Goal: Task Accomplishment & Management: Manage account settings

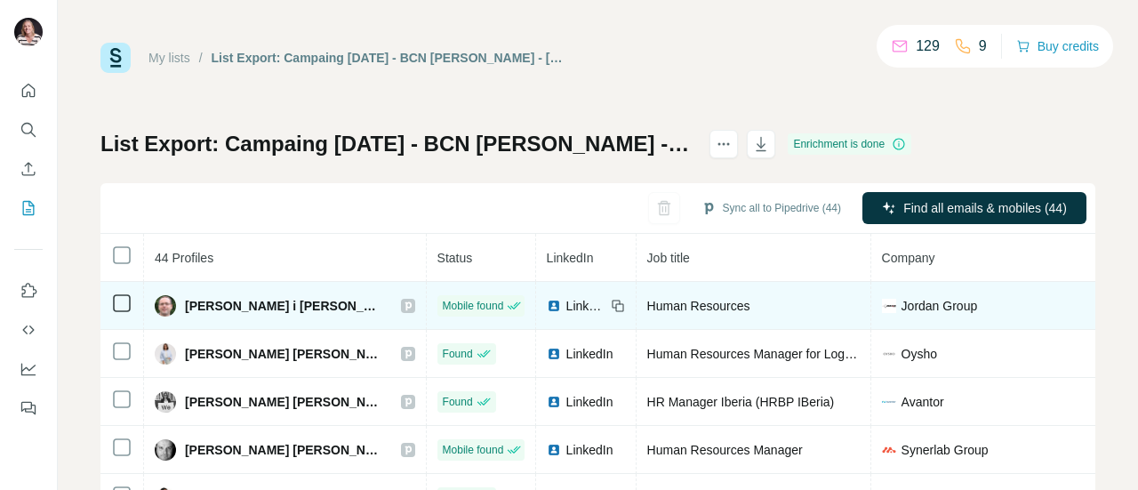
click at [566, 303] on span "LinkedIn" at bounding box center [585, 306] width 39 height 18
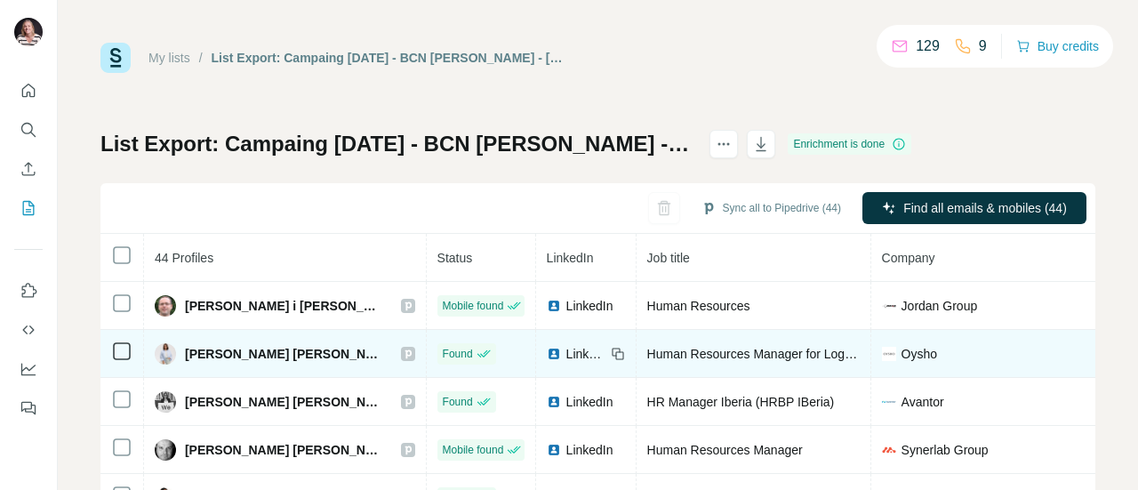
click at [566, 353] on span "LinkedIn" at bounding box center [585, 354] width 39 height 18
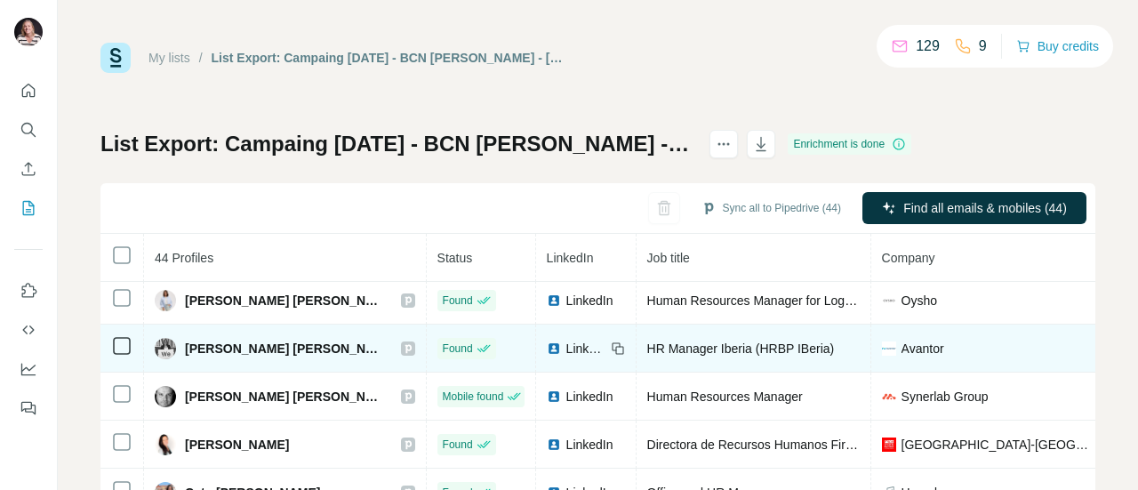
scroll to position [68, 0]
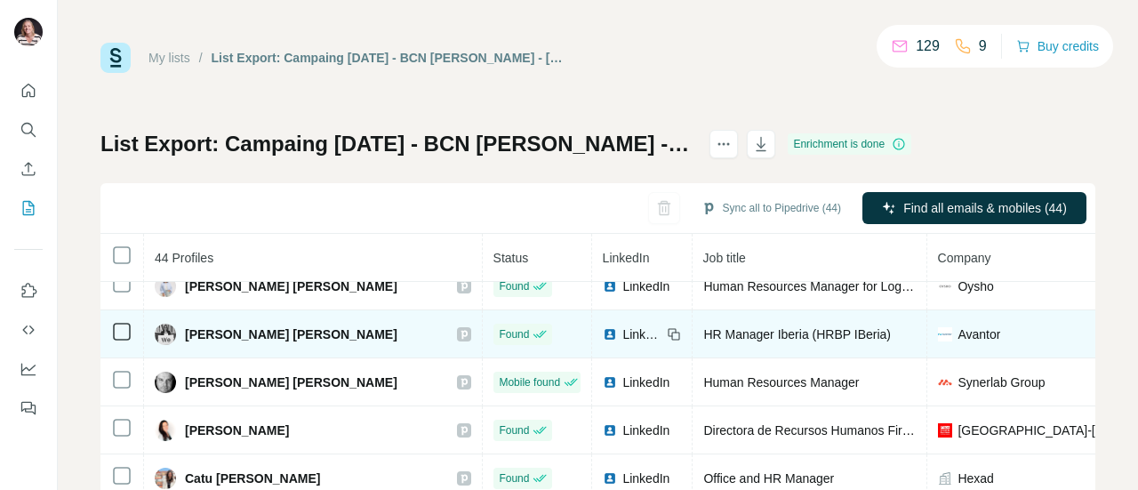
click at [258, 337] on span "[PERSON_NAME] [PERSON_NAME]" at bounding box center [291, 334] width 213 height 18
click at [630, 335] on span "LinkedIn" at bounding box center [641, 334] width 39 height 18
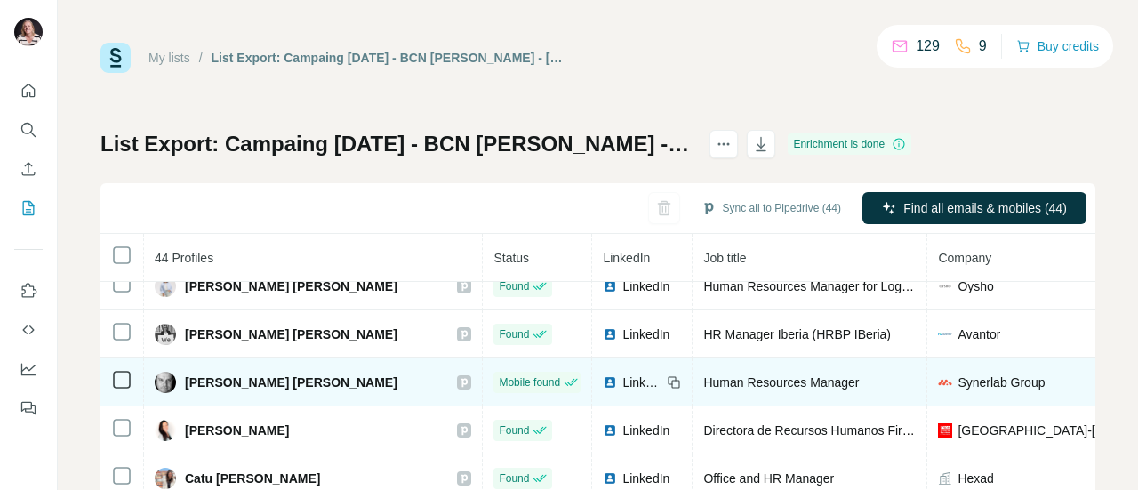
click at [628, 385] on span "LinkedIn" at bounding box center [641, 382] width 39 height 18
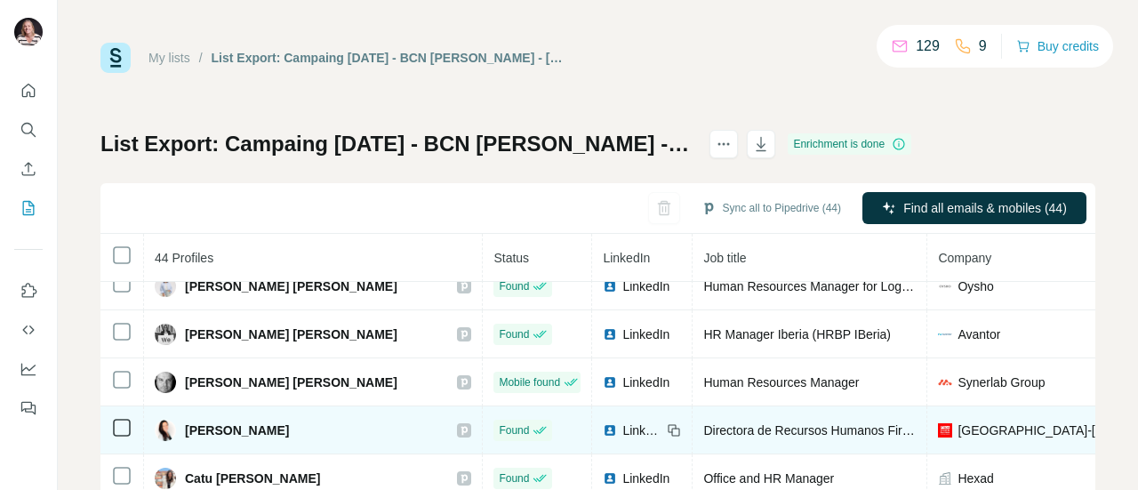
click at [603, 431] on img at bounding box center [610, 430] width 14 height 14
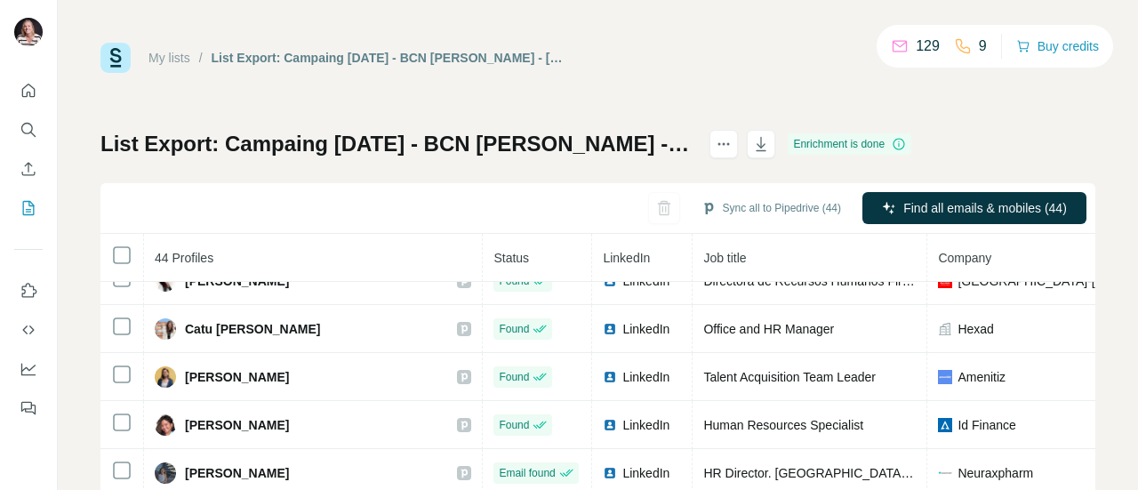
scroll to position [245, 0]
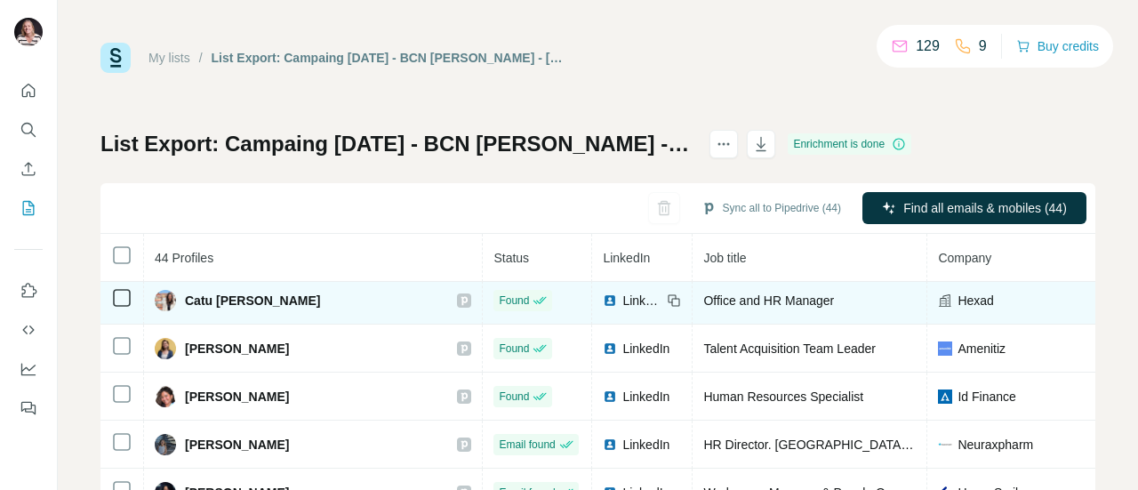
click at [603, 298] on img at bounding box center [610, 300] width 14 height 14
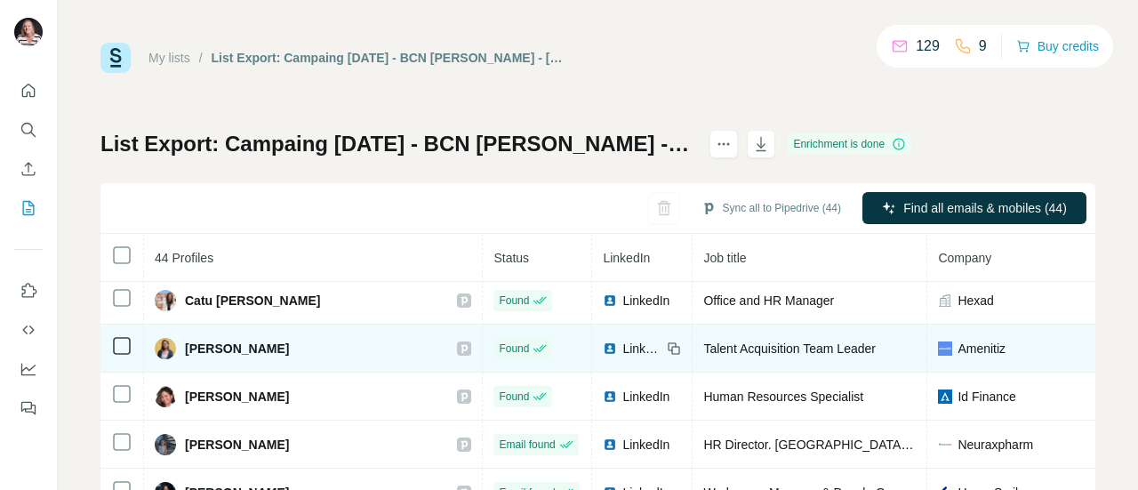
click at [622, 346] on span "LinkedIn" at bounding box center [641, 349] width 39 height 18
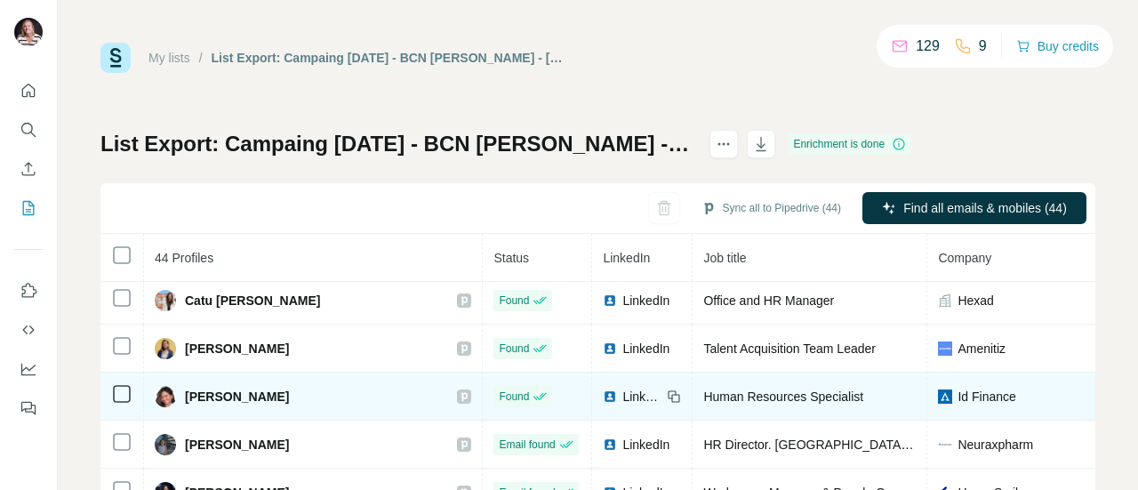
click at [622, 394] on span "LinkedIn" at bounding box center [641, 397] width 39 height 18
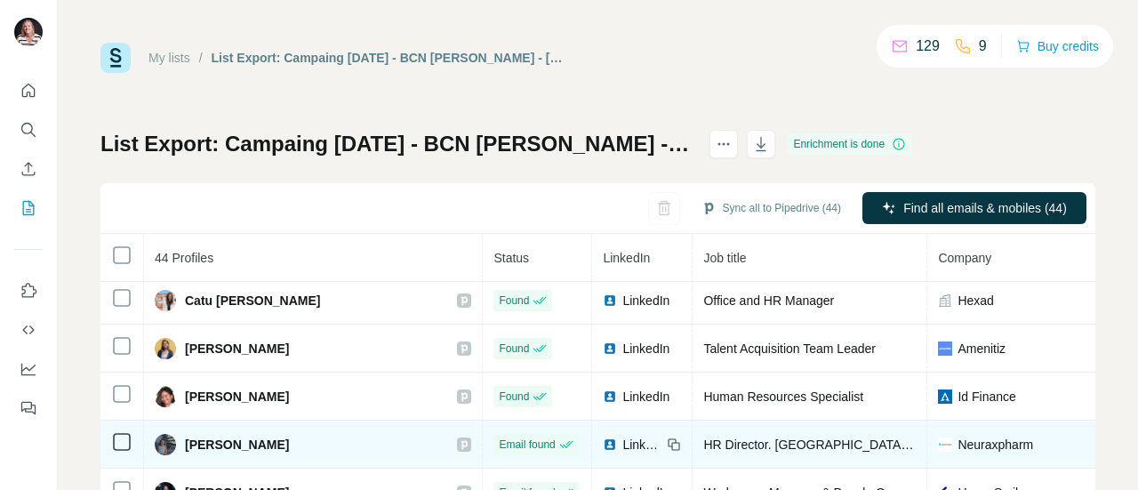
click at [622, 445] on span "LinkedIn" at bounding box center [641, 445] width 39 height 18
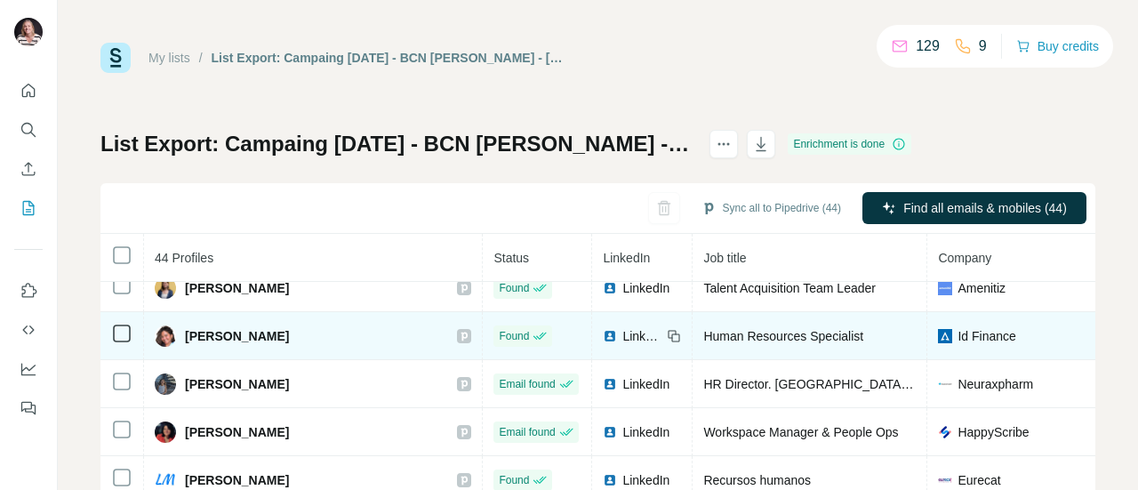
scroll to position [334, 0]
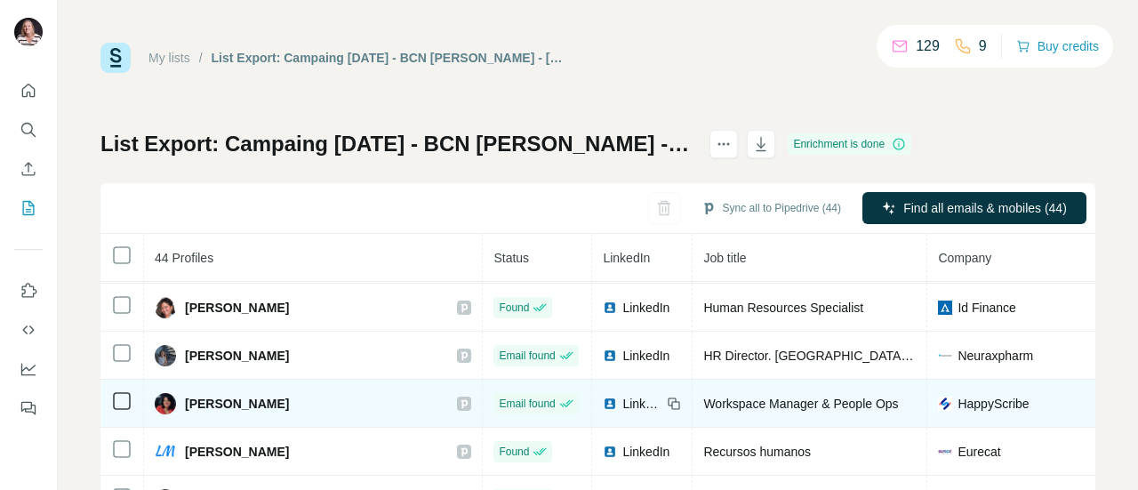
click at [622, 405] on span "LinkedIn" at bounding box center [641, 404] width 39 height 18
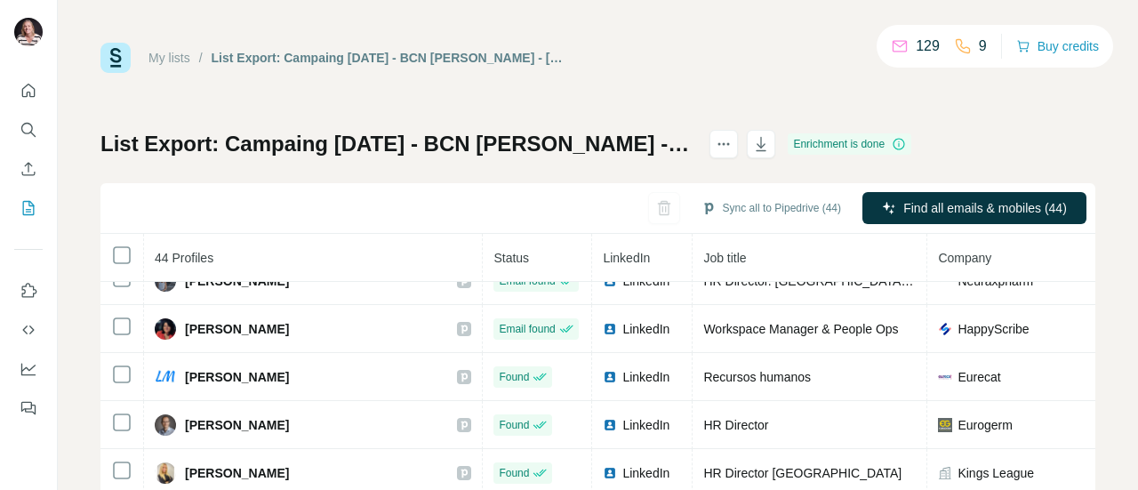
scroll to position [423, 0]
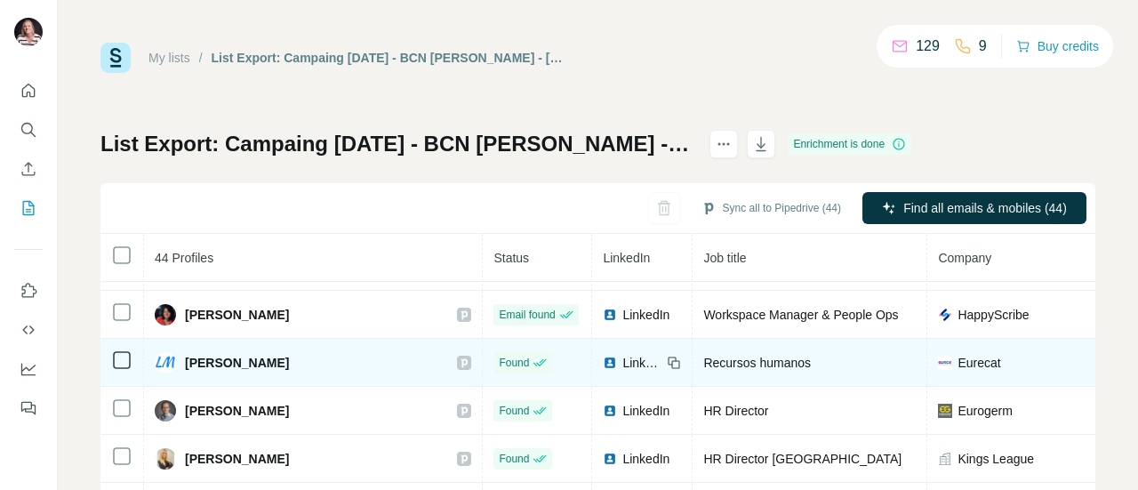
click at [605, 364] on div "LinkedIn" at bounding box center [632, 363] width 59 height 18
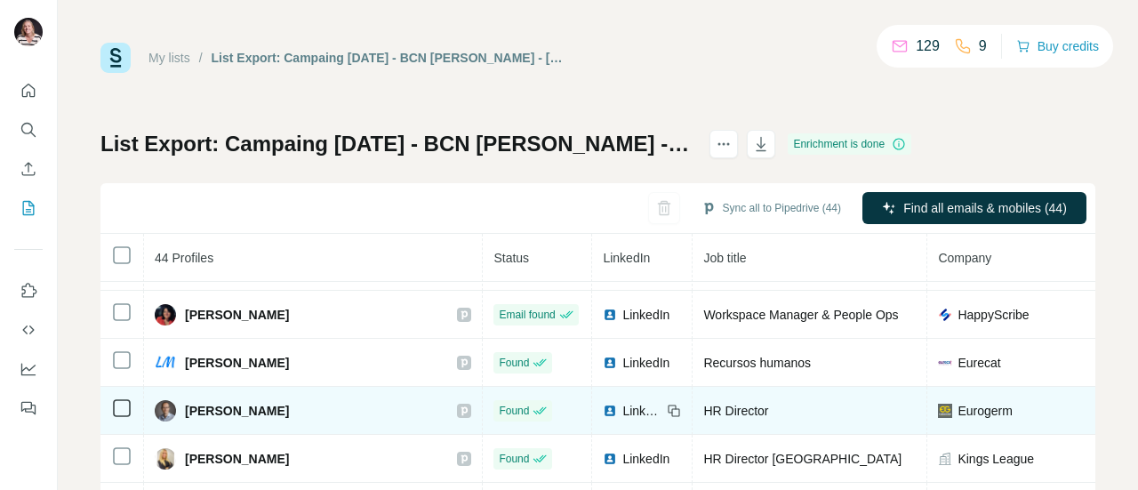
click at [727, 411] on span "HR Director" at bounding box center [735, 411] width 65 height 14
click at [622, 412] on span "LinkedIn" at bounding box center [641, 411] width 39 height 18
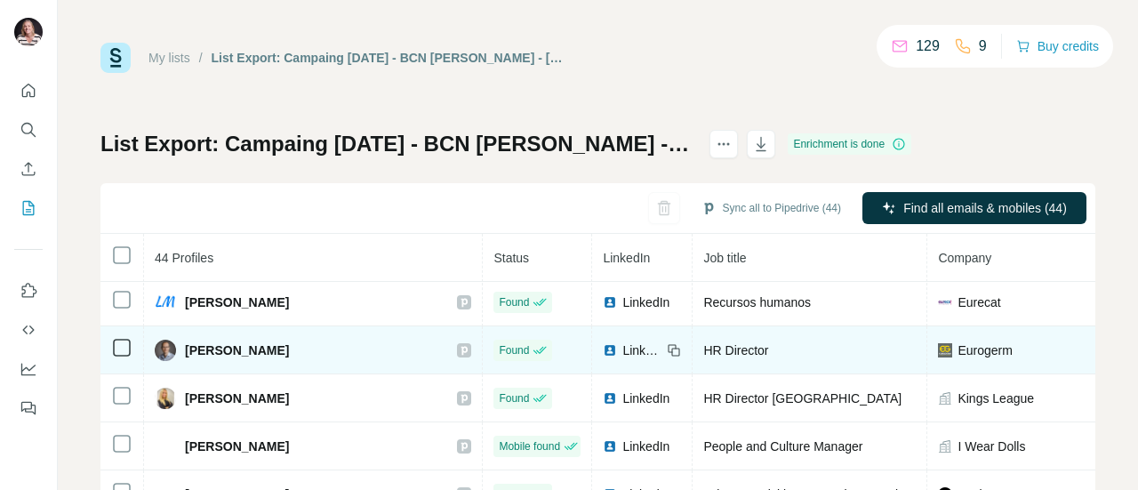
scroll to position [512, 0]
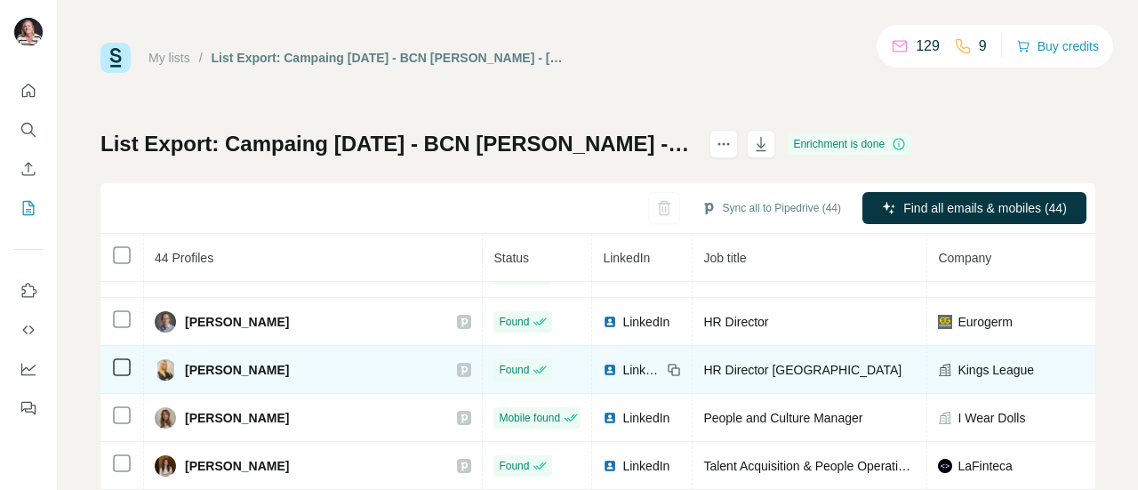
click at [622, 371] on span "LinkedIn" at bounding box center [641, 370] width 39 height 18
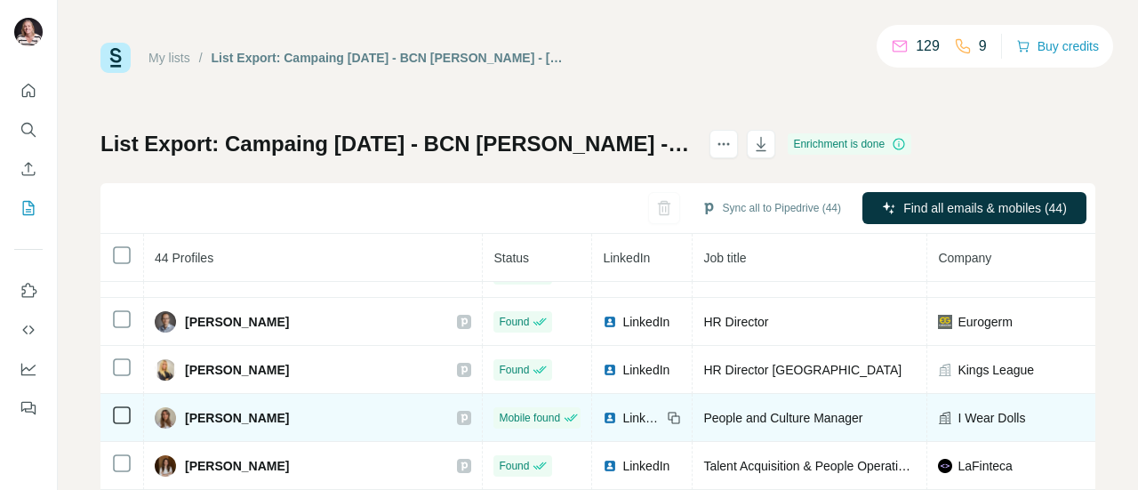
click at [623, 421] on span "LinkedIn" at bounding box center [641, 418] width 39 height 18
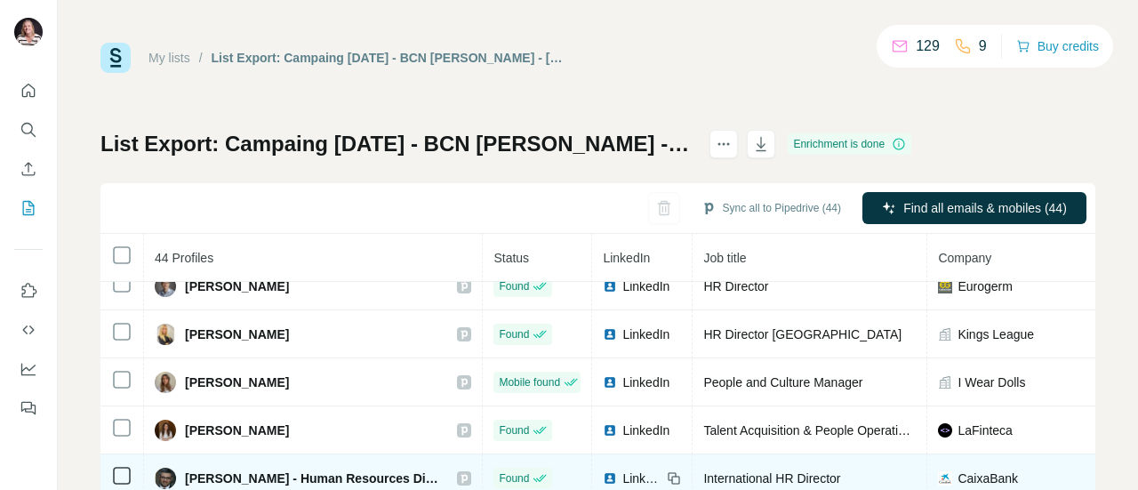
scroll to position [89, 0]
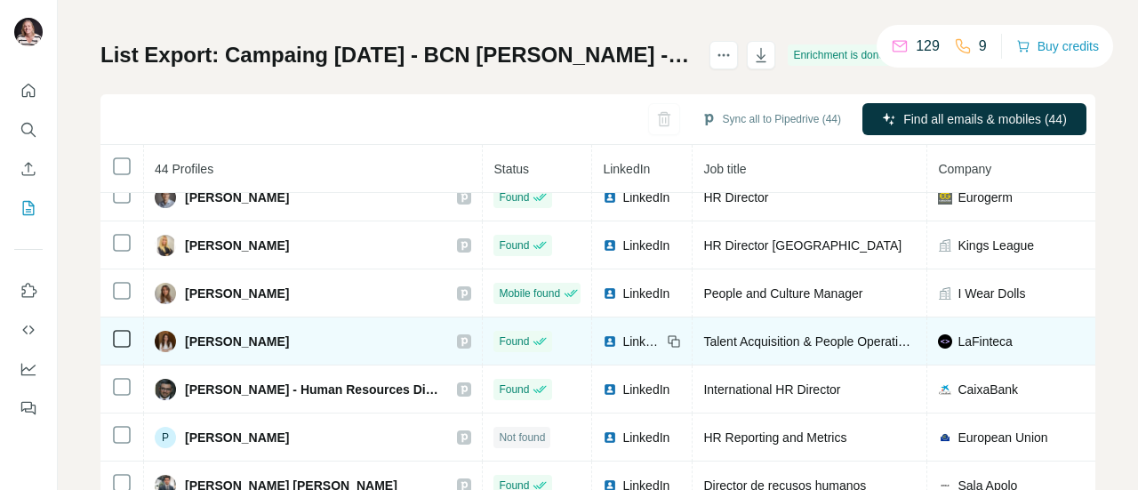
click at [625, 341] on span "LinkedIn" at bounding box center [641, 342] width 39 height 18
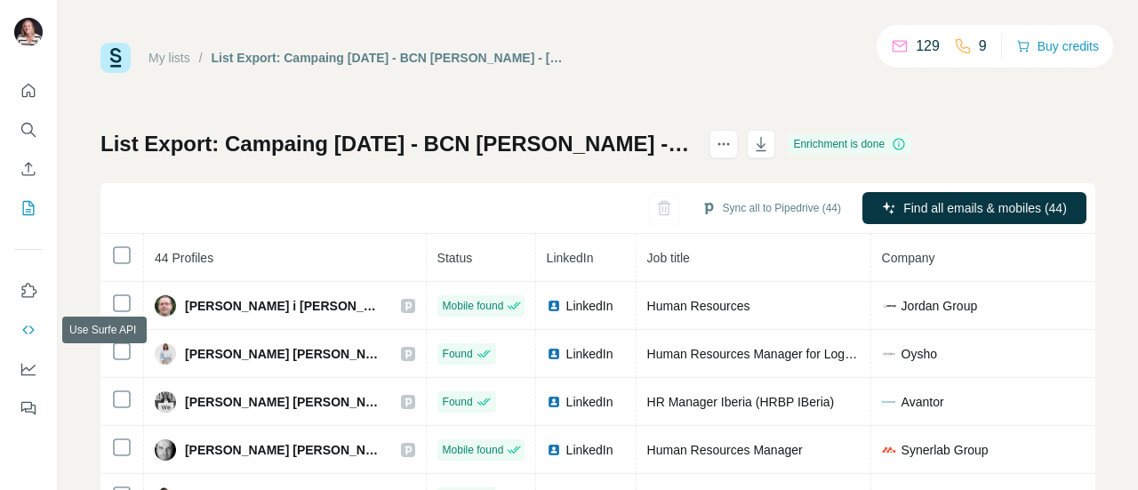
click at [31, 323] on icon "Use Surfe API" at bounding box center [29, 330] width 18 height 18
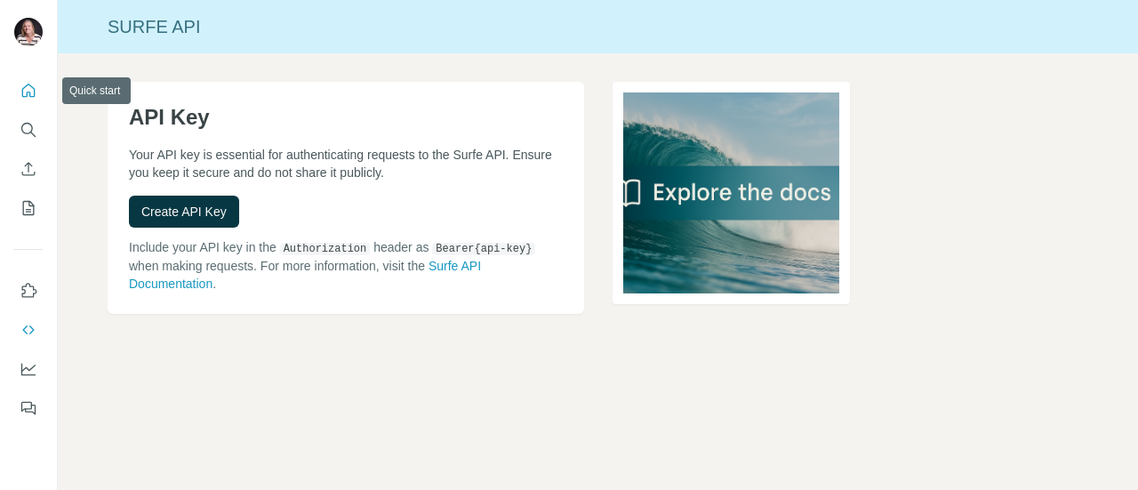
click at [19, 92] on button "Quick start" at bounding box center [28, 91] width 28 height 32
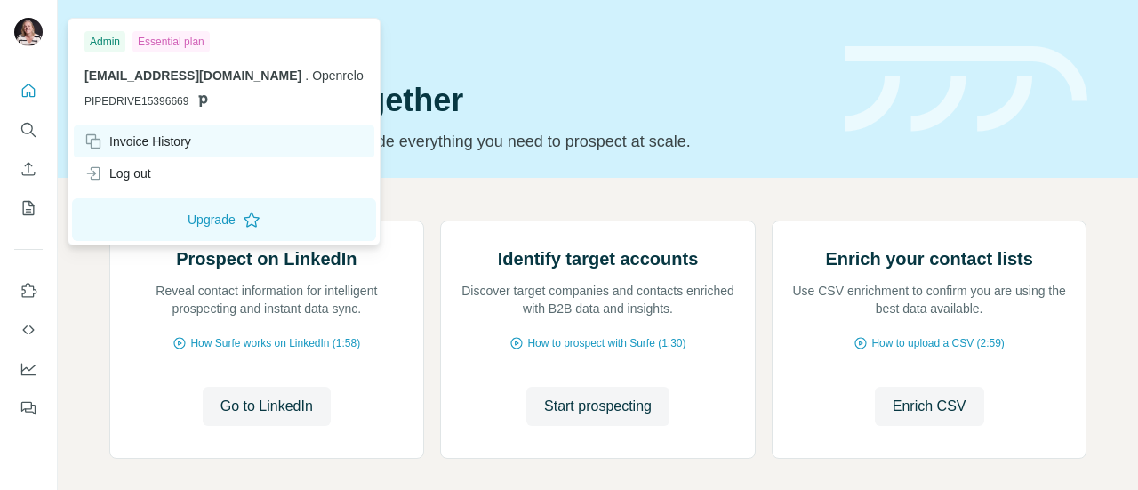
click at [171, 143] on div "Invoice History" at bounding box center [137, 141] width 107 height 18
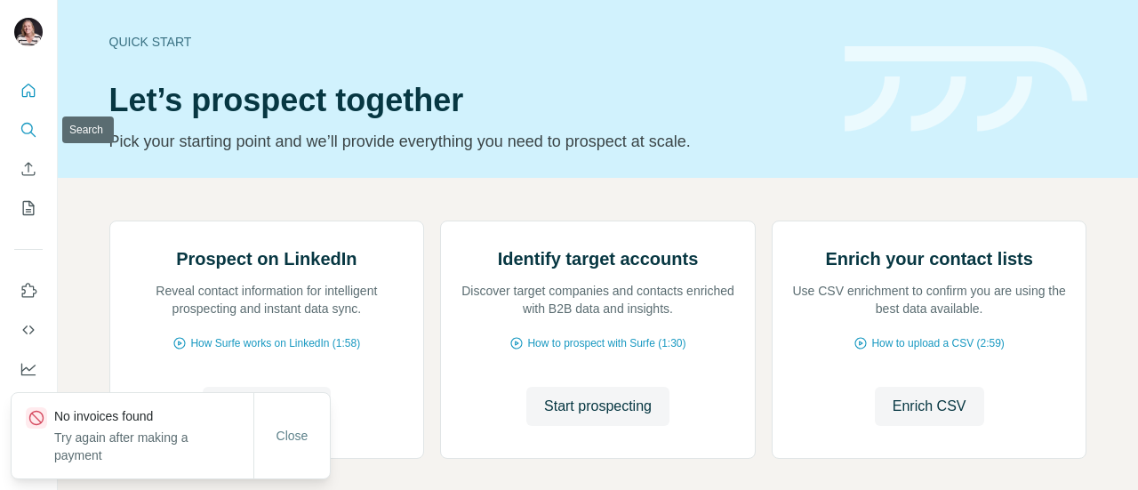
click at [26, 130] on icon "Search" at bounding box center [29, 130] width 18 height 18
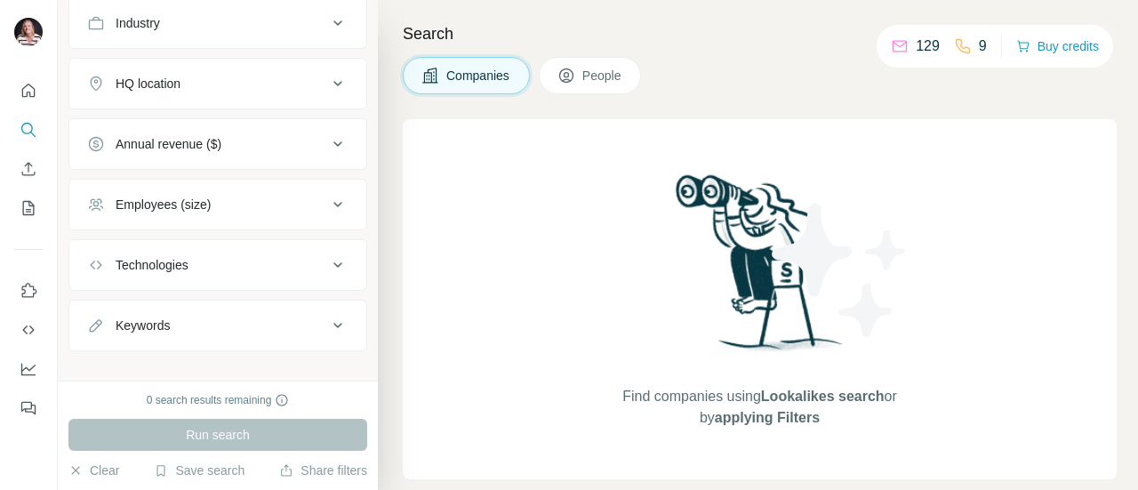
scroll to position [221, 0]
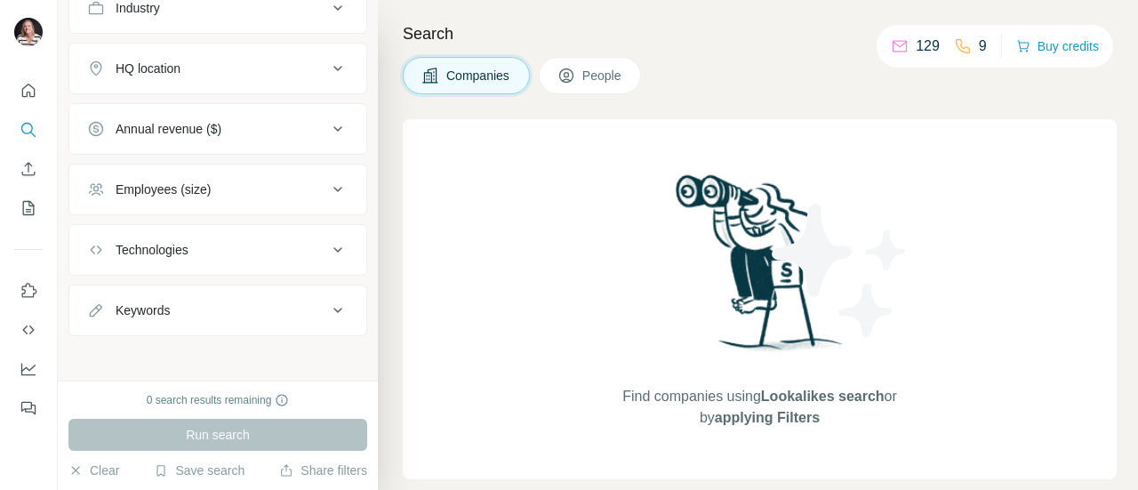
click at [332, 309] on icon at bounding box center [337, 310] width 21 height 21
click at [328, 309] on icon at bounding box center [337, 310] width 21 height 21
click at [599, 68] on span "People" at bounding box center [602, 76] width 41 height 18
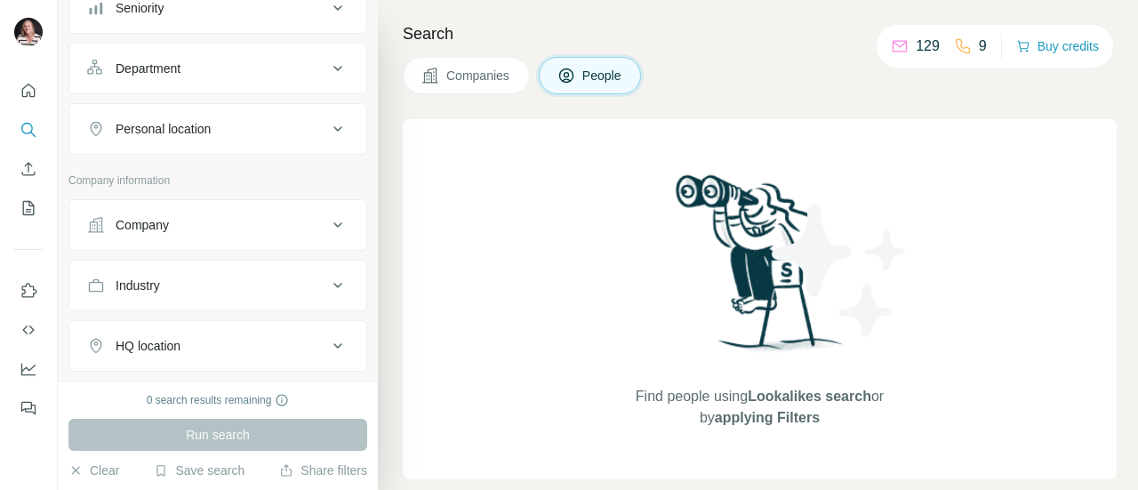
scroll to position [495, 0]
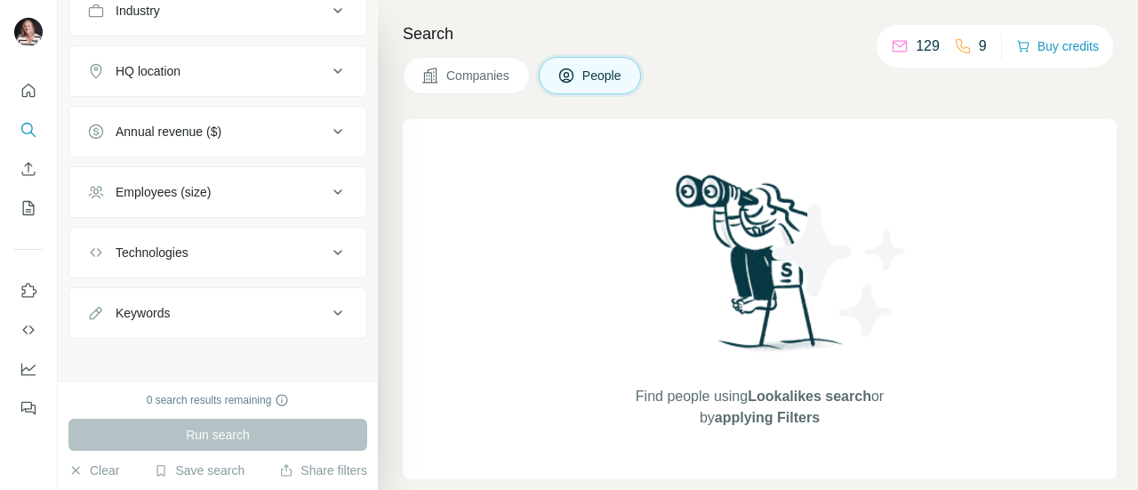
click at [501, 76] on span "Companies" at bounding box center [478, 76] width 65 height 18
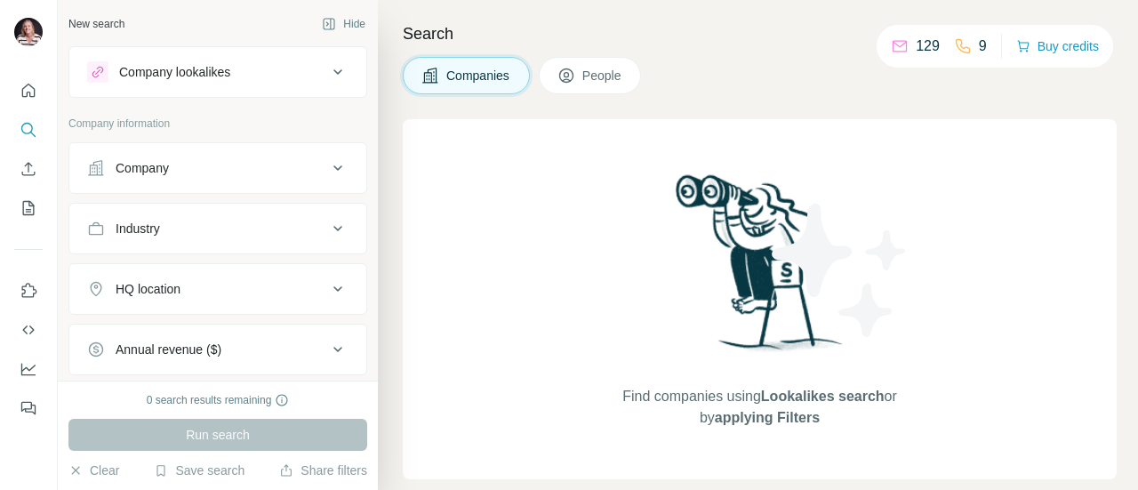
click at [336, 64] on button "Company lookalikes" at bounding box center [217, 72] width 297 height 43
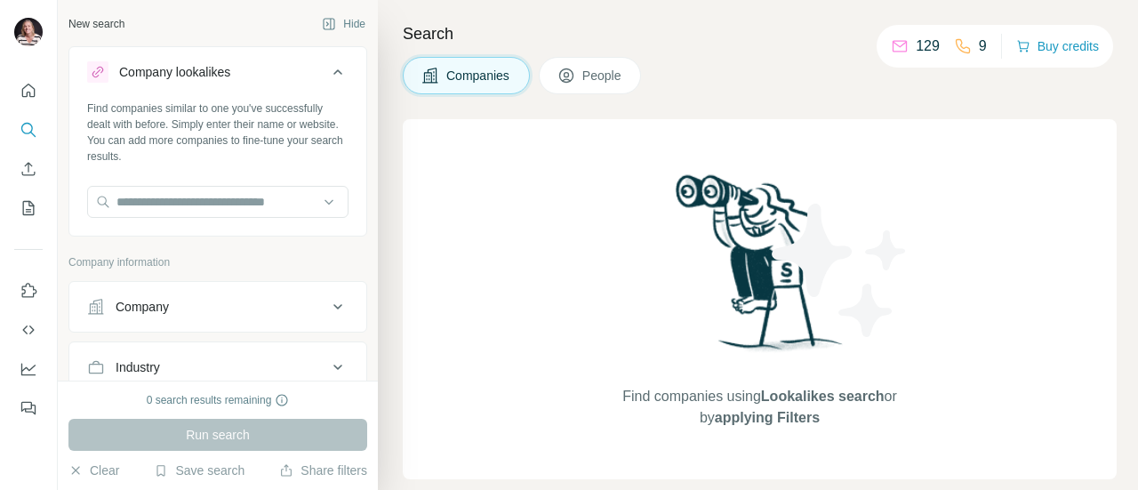
click at [243, 20] on div "New search Hide" at bounding box center [217, 24] width 299 height 27
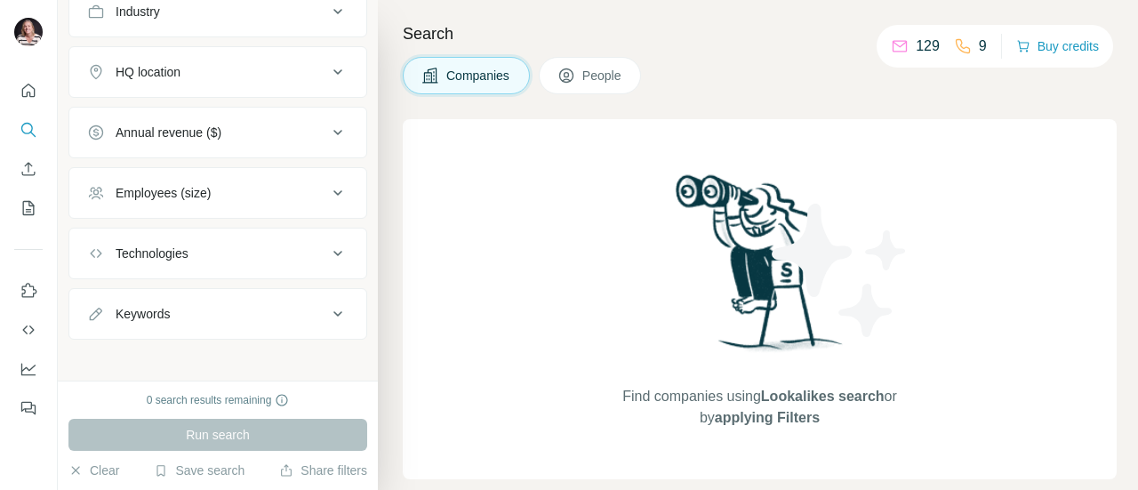
scroll to position [359, 0]
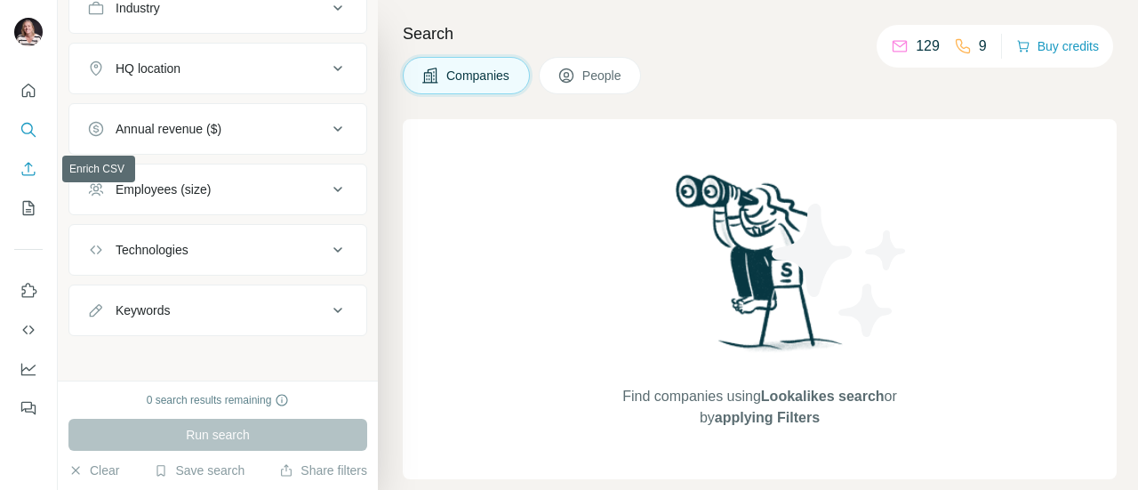
click at [23, 166] on icon "Enrich CSV" at bounding box center [29, 169] width 18 height 18
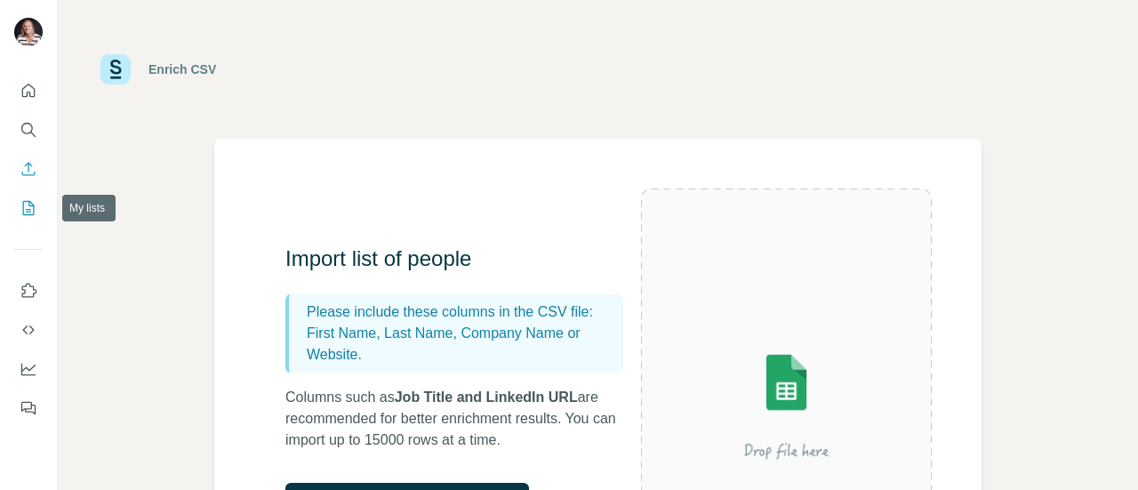
click at [30, 209] on icon "My lists" at bounding box center [30, 207] width 9 height 12
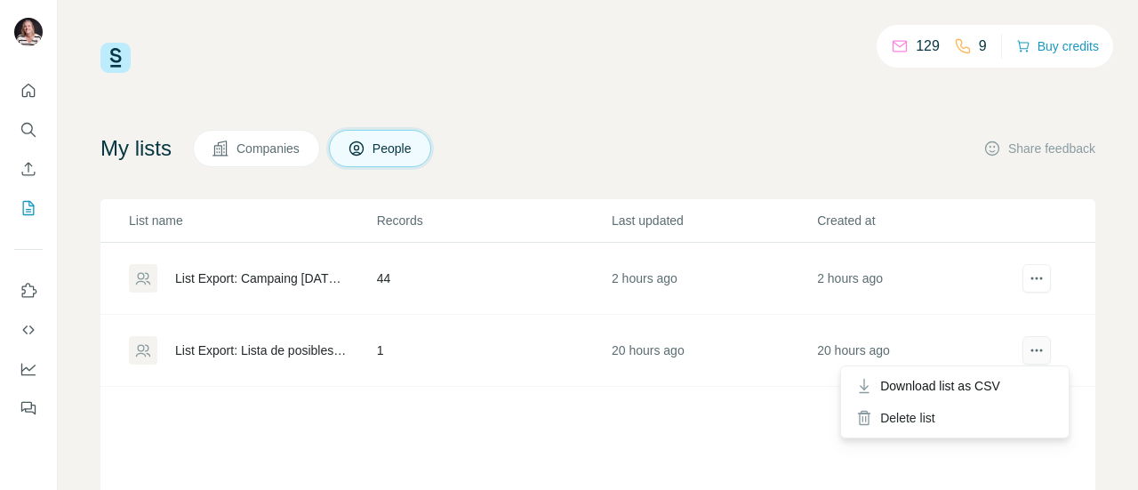
click at [1028, 346] on icon "actions" at bounding box center [1037, 350] width 18 height 18
click at [898, 421] on div "Delete list" at bounding box center [955, 418] width 221 height 32
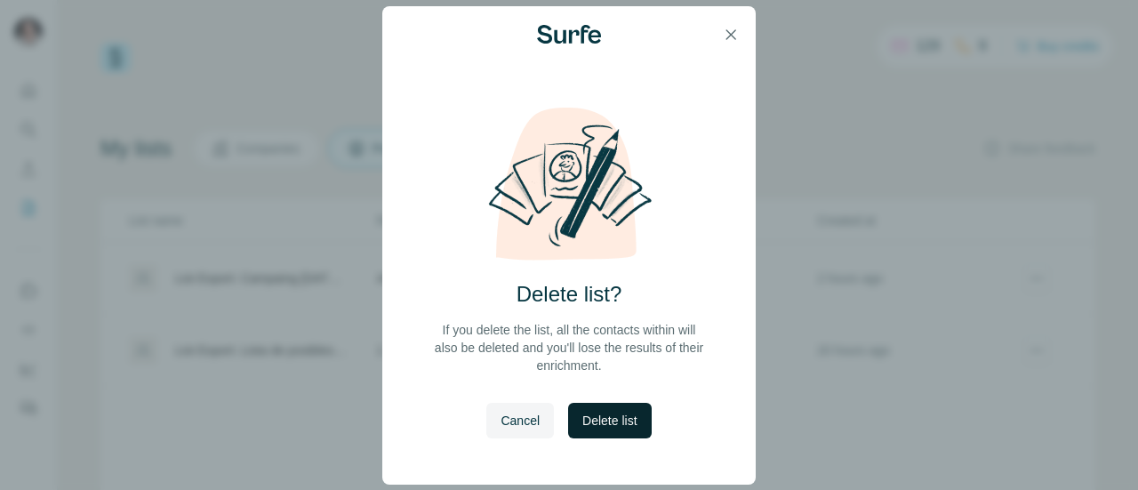
click at [617, 426] on span "Delete list" at bounding box center [609, 421] width 54 height 18
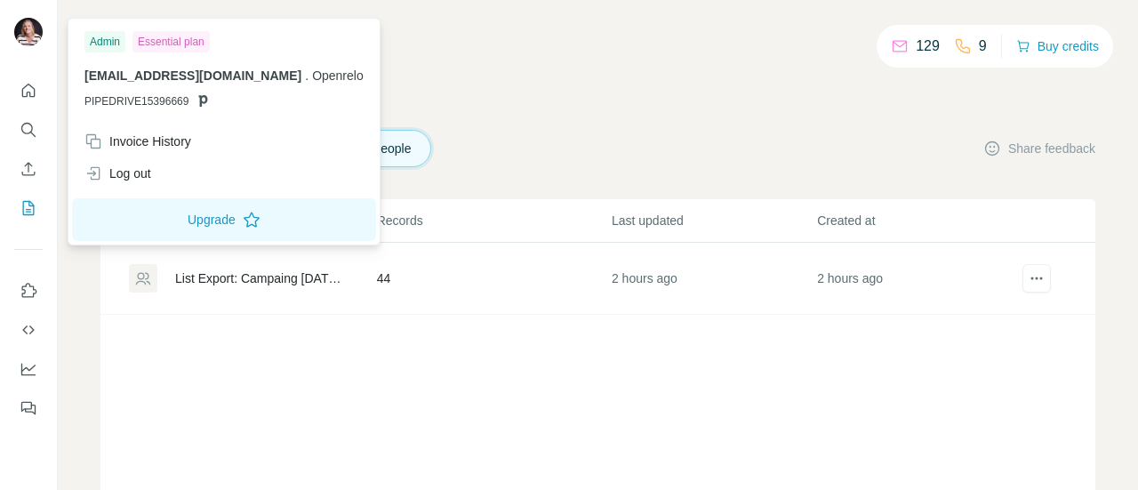
click at [28, 29] on img at bounding box center [28, 32] width 28 height 28
